Goal: Use online tool/utility

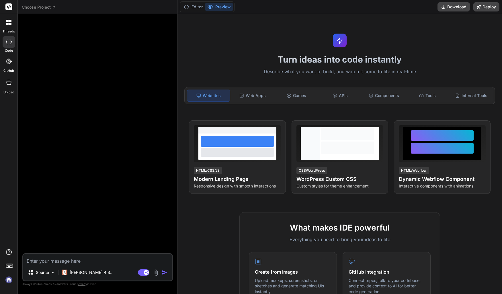
drag, startPoint x: 9, startPoint y: 277, endPoint x: 9, endPoint y: 280, distance: 2.9
click at [9, 280] on img at bounding box center [9, 280] width 10 height 10
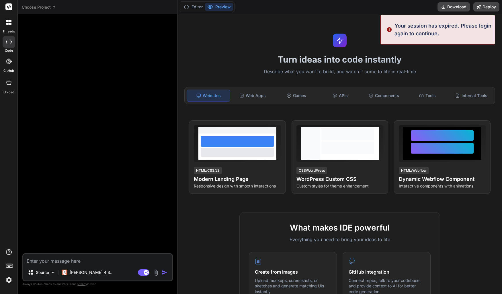
type textarea "x"
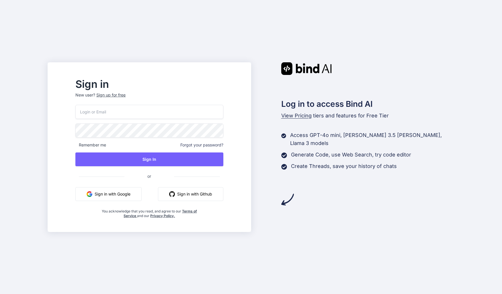
click at [142, 196] on button "Sign in with Google" at bounding box center [108, 194] width 66 height 14
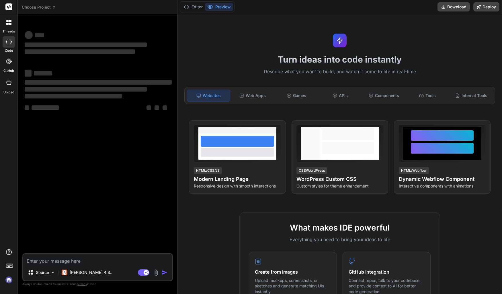
click at [8, 44] on icon at bounding box center [7, 42] width 2 height 5
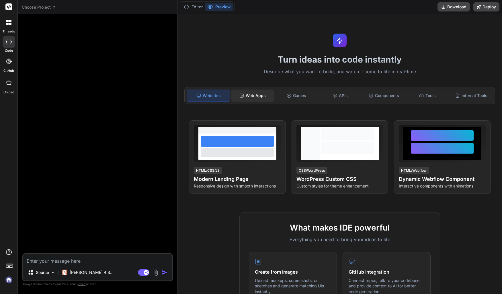
click at [243, 95] on rect at bounding box center [241, 95] width 3 height 3
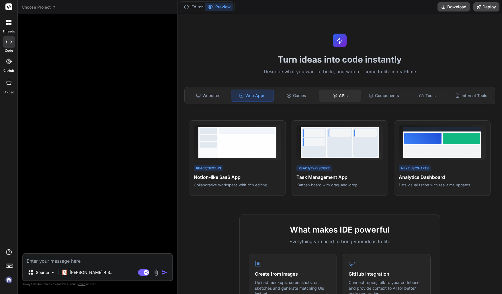
click at [347, 94] on div "APIs" at bounding box center [340, 95] width 43 height 12
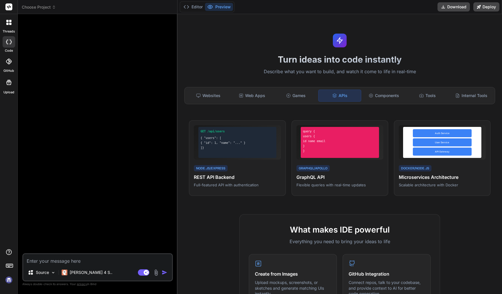
click at [9, 28] on div at bounding box center [9, 22] width 12 height 12
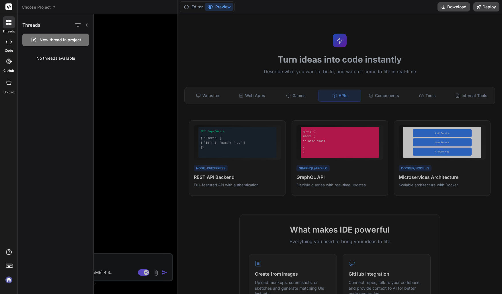
click at [12, 278] on img at bounding box center [9, 280] width 10 height 10
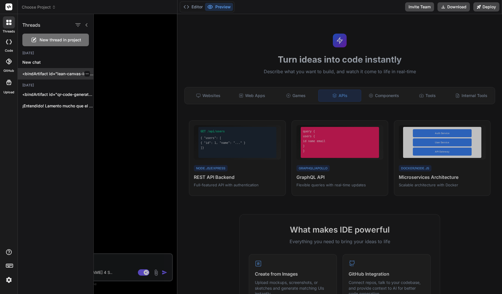
click at [54, 77] on div "<bindArtifact id="lean-canvas-interactive" title="Lean Canvas Interactivo"> <bi…" at bounding box center [56, 73] width 76 height 11
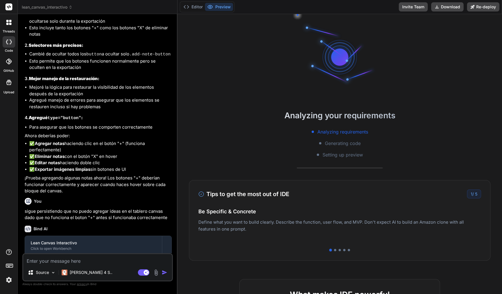
scroll to position [715, 0]
click at [334, 250] on div at bounding box center [335, 250] width 2 height 2
click at [336, 250] on div at bounding box center [339, 250] width 283 height 2
click at [339, 250] on div at bounding box center [340, 250] width 2 height 2
click at [343, 250] on div at bounding box center [344, 250] width 2 height 2
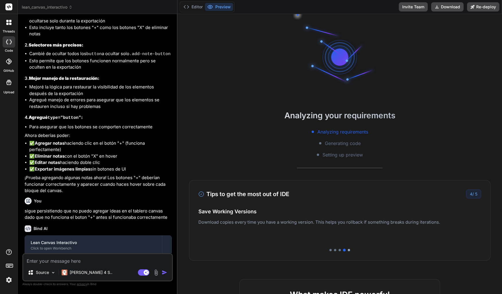
click at [348, 250] on div at bounding box center [349, 250] width 2 height 2
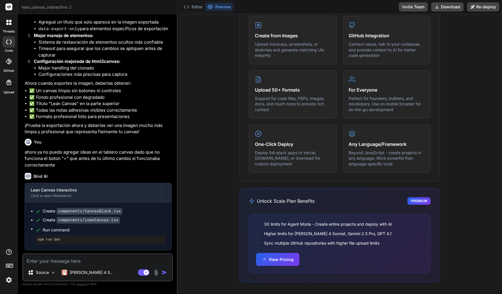
scroll to position [424, 0]
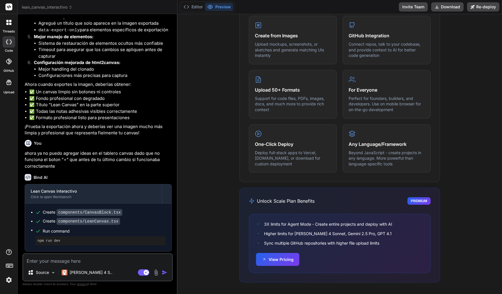
click at [196, 11] on div "Editor Preview" at bounding box center [207, 6] width 55 height 11
click at [196, 8] on button "Editor" at bounding box center [193, 7] width 24 height 8
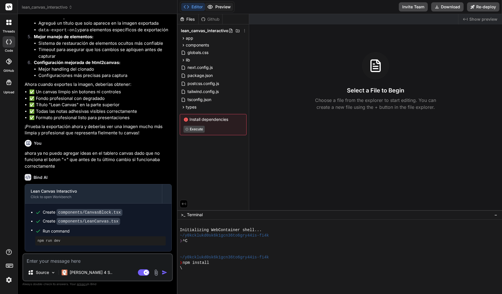
click at [216, 7] on button "Preview" at bounding box center [219, 7] width 28 height 8
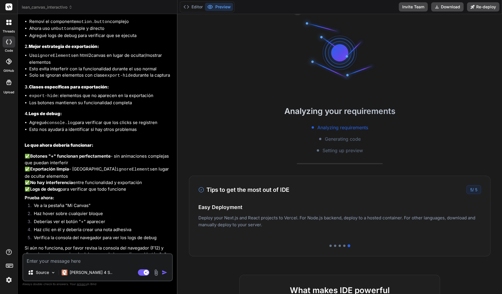
scroll to position [0, 0]
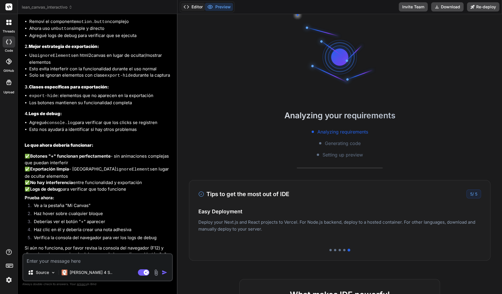
click at [195, 9] on button "Editor" at bounding box center [193, 7] width 24 height 8
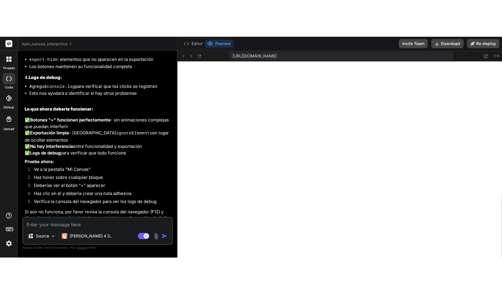
scroll to position [1116, 0]
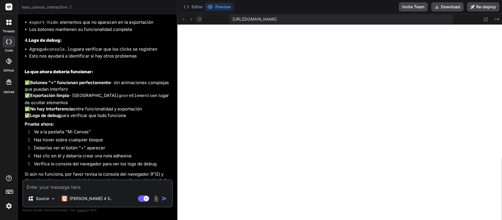
click at [199, 18] on icon at bounding box center [199, 19] width 5 height 5
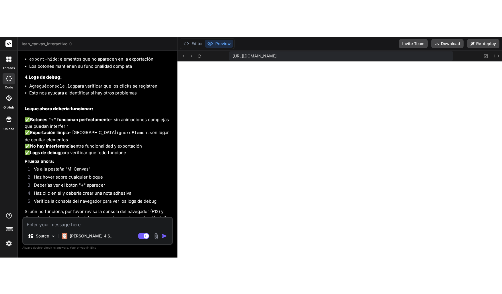
scroll to position [240, 0]
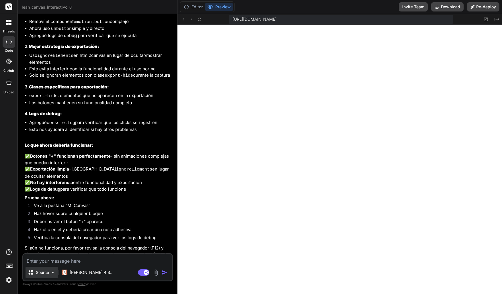
click at [54, 273] on img at bounding box center [53, 272] width 5 height 5
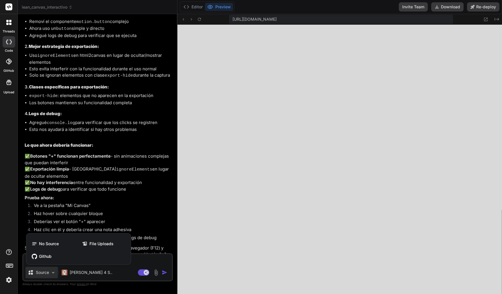
click at [54, 273] on div at bounding box center [251, 147] width 502 height 294
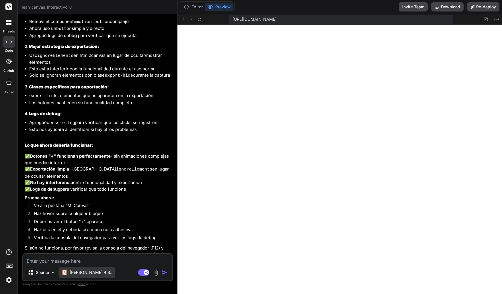
click at [79, 273] on p "Claude 4 S.." at bounding box center [91, 272] width 43 height 6
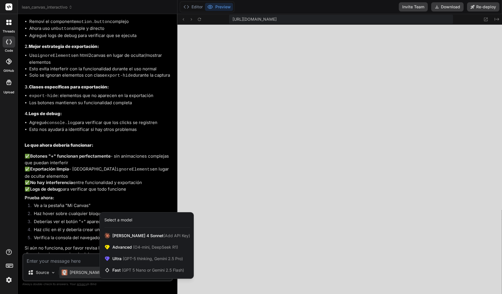
click at [127, 279] on div at bounding box center [251, 147] width 502 height 294
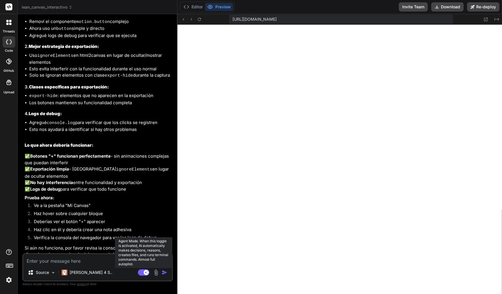
click at [142, 274] on rect at bounding box center [143, 272] width 11 height 6
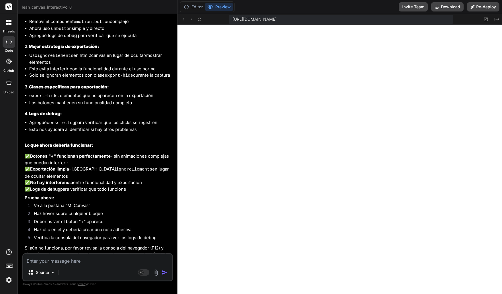
click at [99, 259] on textarea at bounding box center [97, 259] width 149 height 10
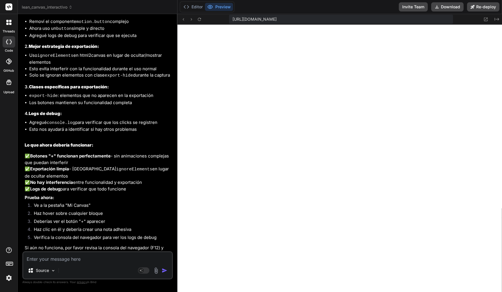
type textarea "x"
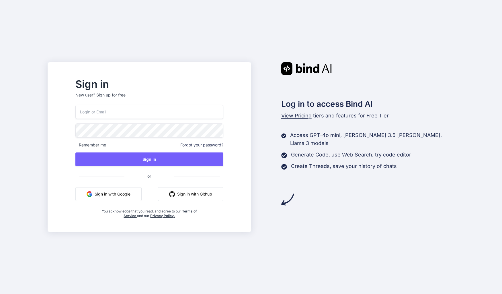
click at [123, 193] on button "Sign in with Google" at bounding box center [108, 194] width 66 height 14
